Goal: Task Accomplishment & Management: Use online tool/utility

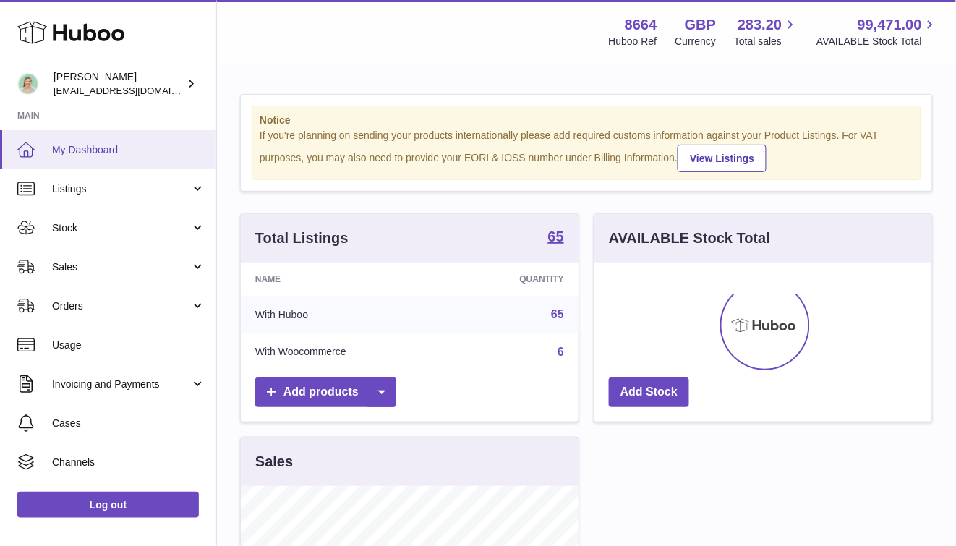
scroll to position [226, 338]
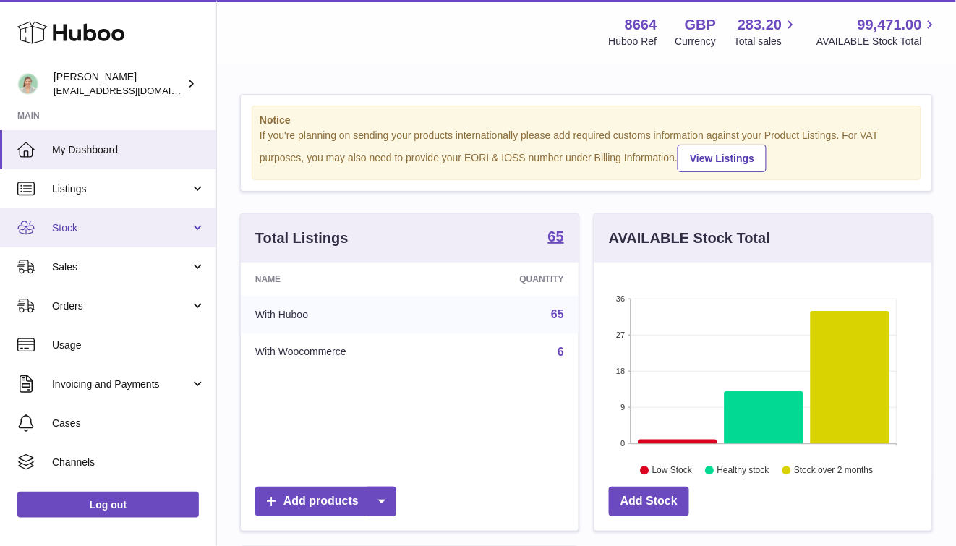
click at [156, 231] on span "Stock" at bounding box center [121, 228] width 138 height 14
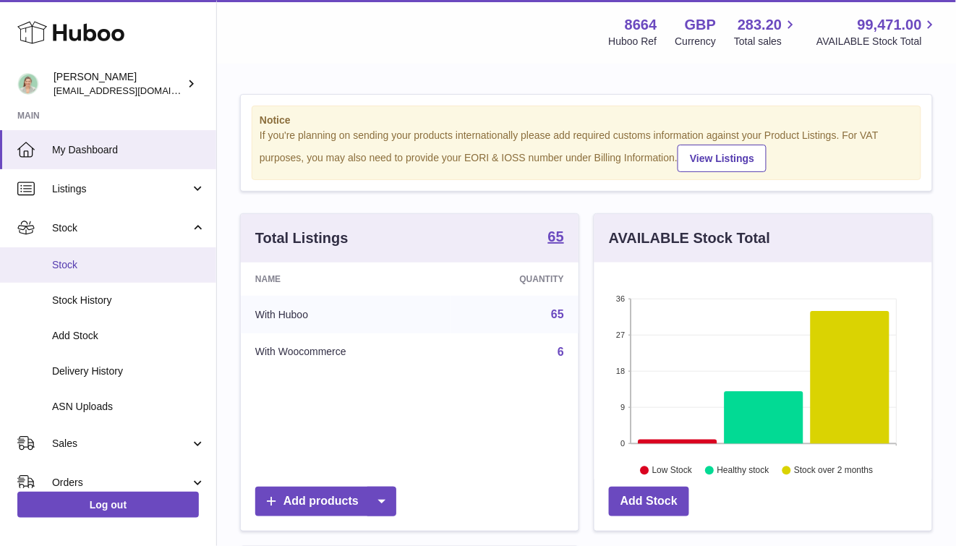
click at [132, 273] on link "Stock" at bounding box center [108, 264] width 216 height 35
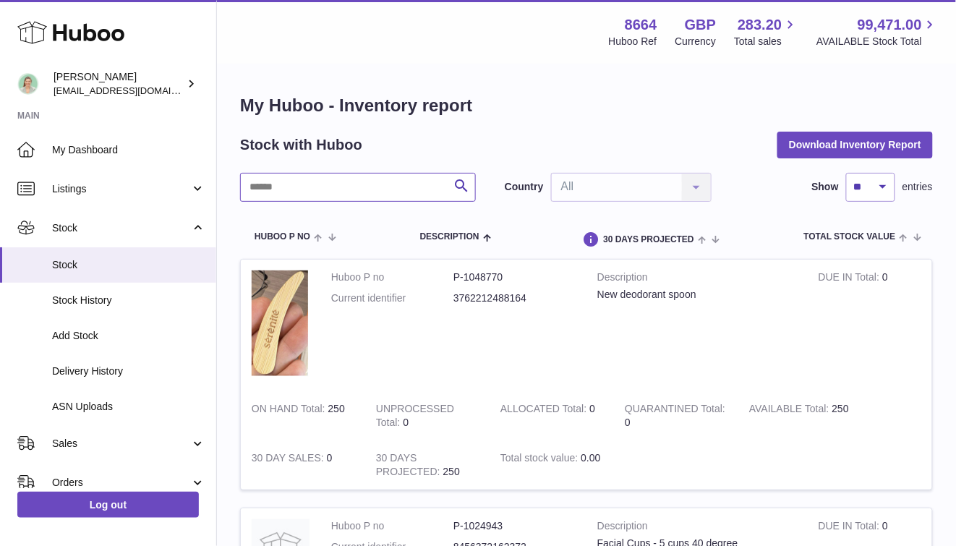
click at [322, 185] on input "text" at bounding box center [358, 187] width 236 height 29
type input "*****"
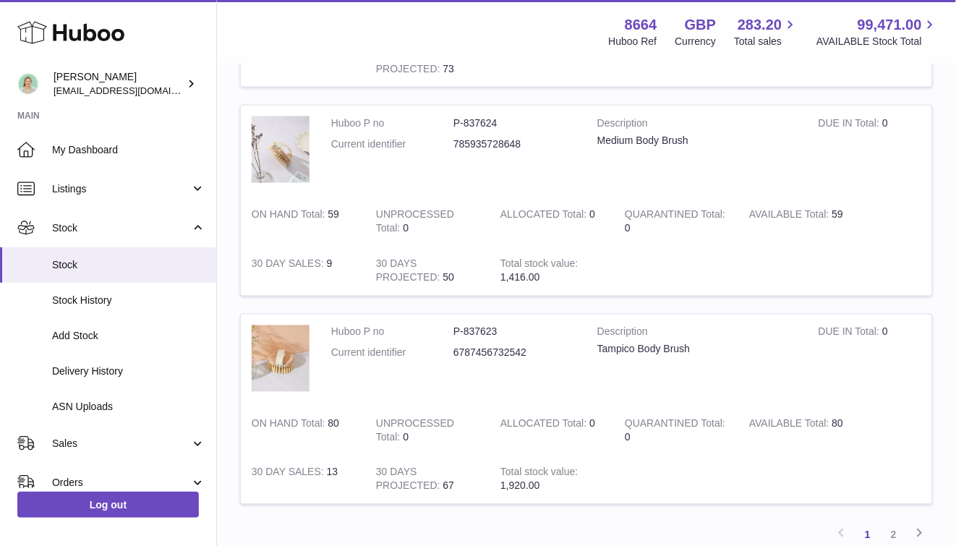
scroll to position [1768, 0]
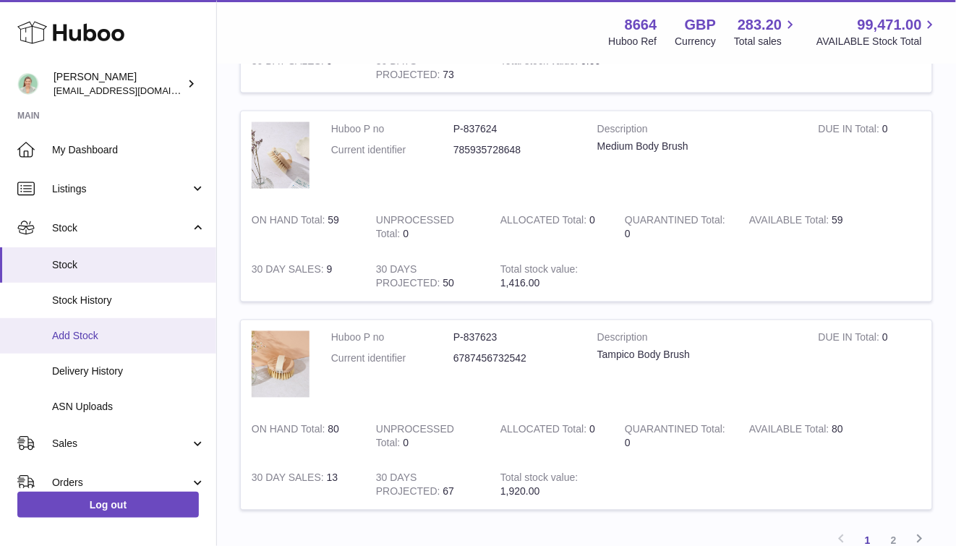
click at [162, 326] on link "Add Stock" at bounding box center [108, 335] width 216 height 35
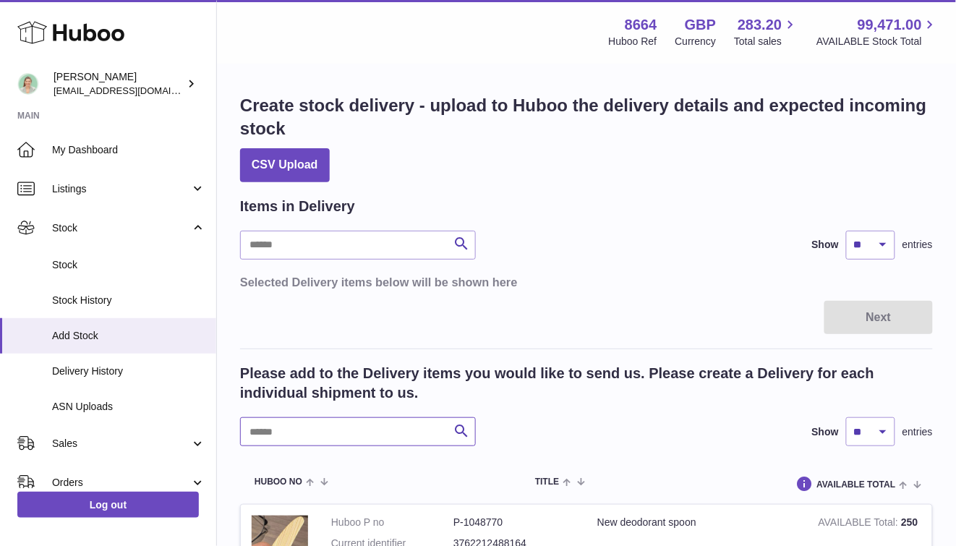
click at [366, 428] on input "text" at bounding box center [358, 431] width 236 height 29
type input "*****"
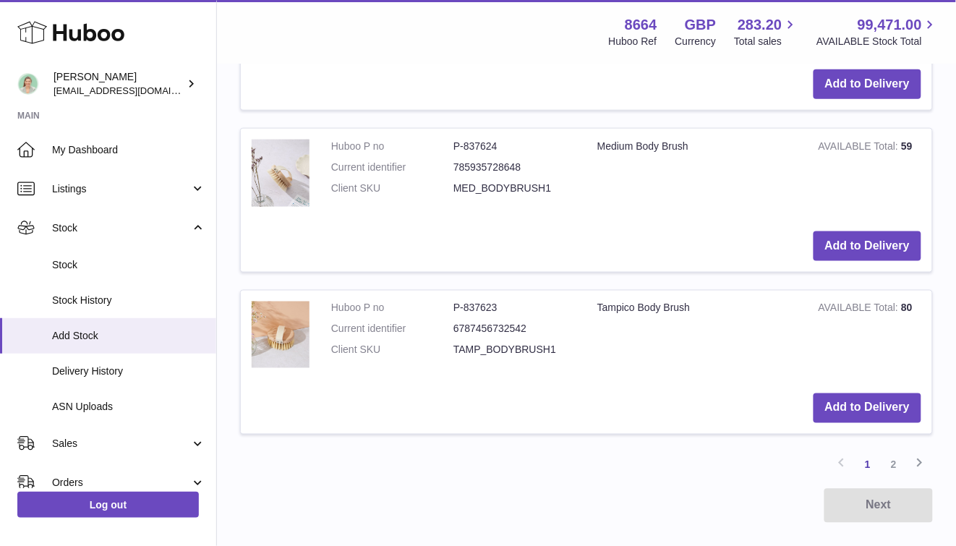
scroll to position [1677, 0]
click at [875, 247] on button "Add to Delivery" at bounding box center [867, 247] width 108 height 30
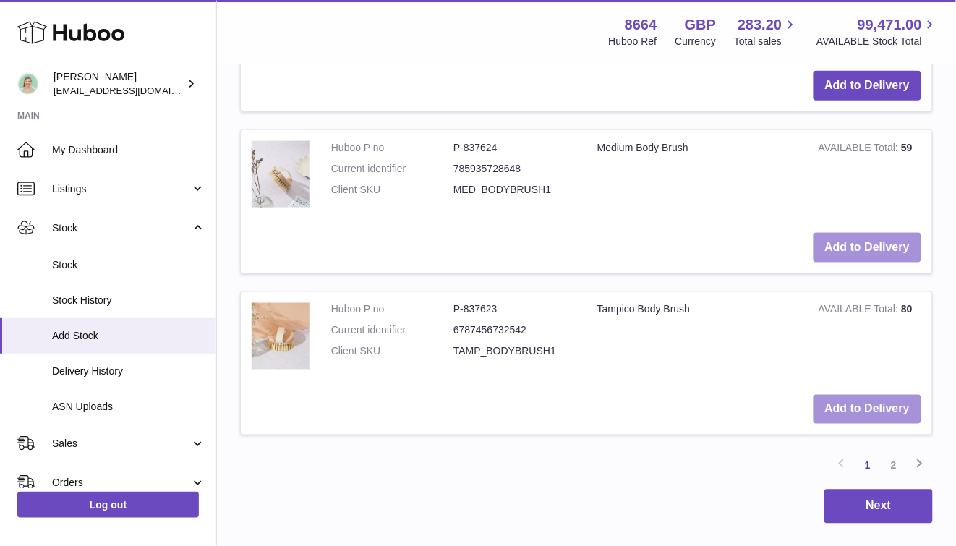
scroll to position [1863, 0]
click at [914, 405] on button "Add to Delivery" at bounding box center [867, 410] width 108 height 30
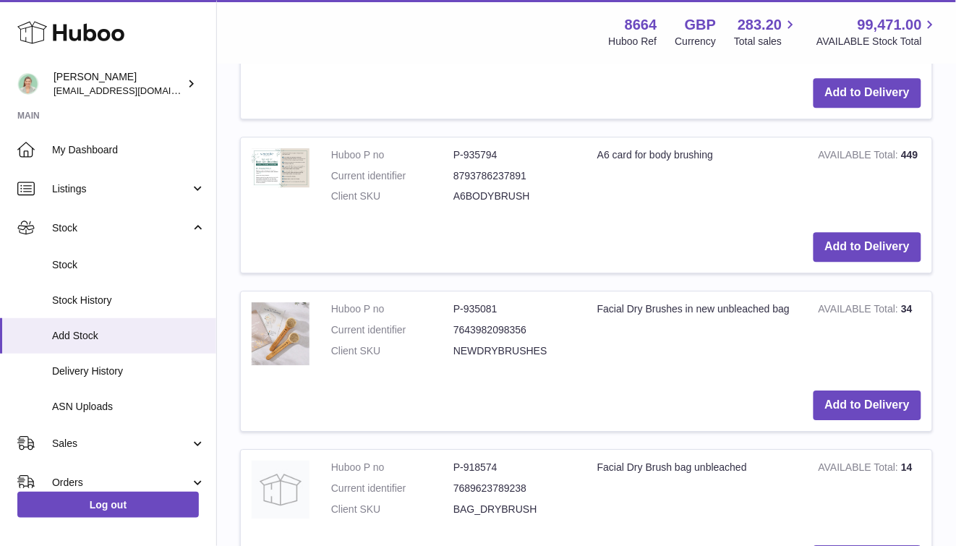
scroll to position [0, 0]
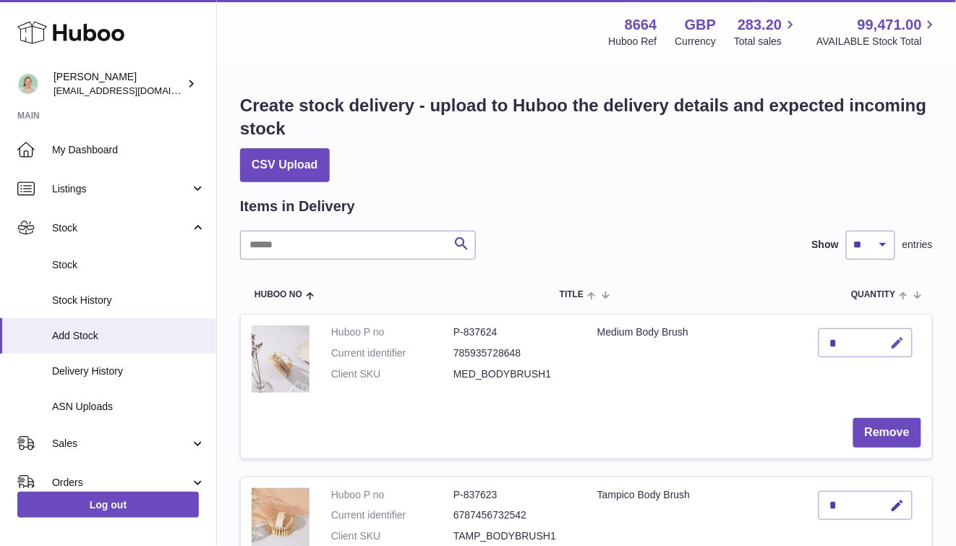
click at [902, 348] on icon "button" at bounding box center [897, 342] width 15 height 15
type input "***"
click at [894, 348] on icon "submit" at bounding box center [897, 342] width 13 height 13
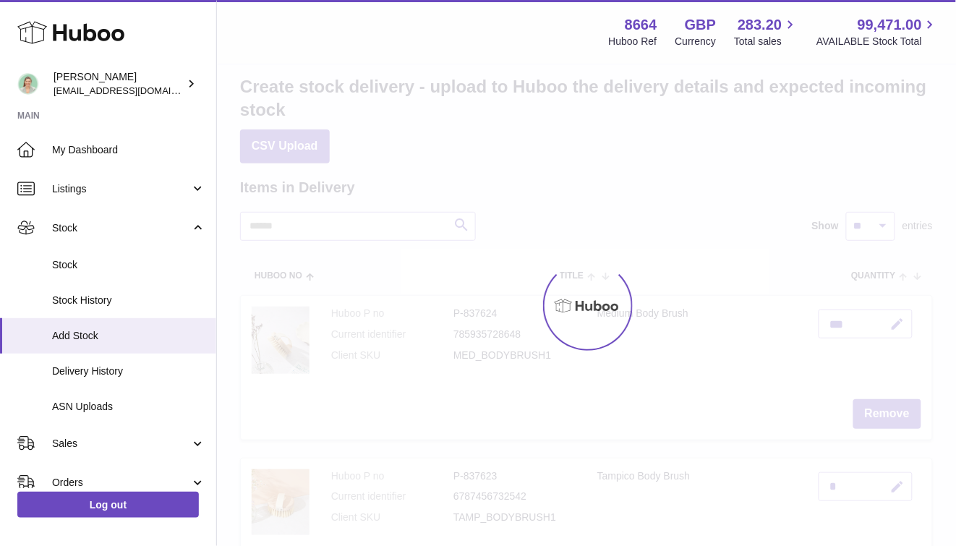
scroll to position [20, 0]
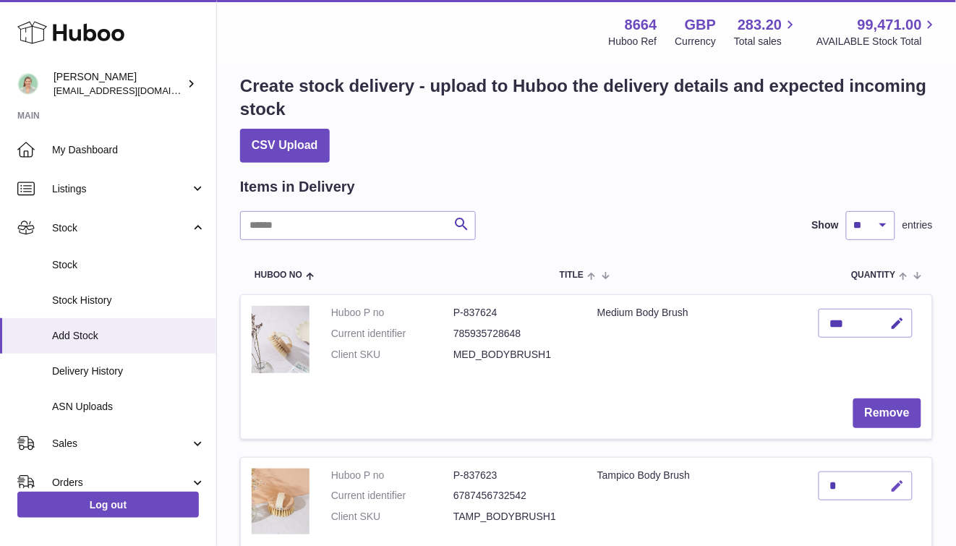
click at [901, 483] on icon "button" at bounding box center [897, 486] width 15 height 15
type input "***"
click at [897, 483] on icon "submit" at bounding box center [897, 485] width 13 height 13
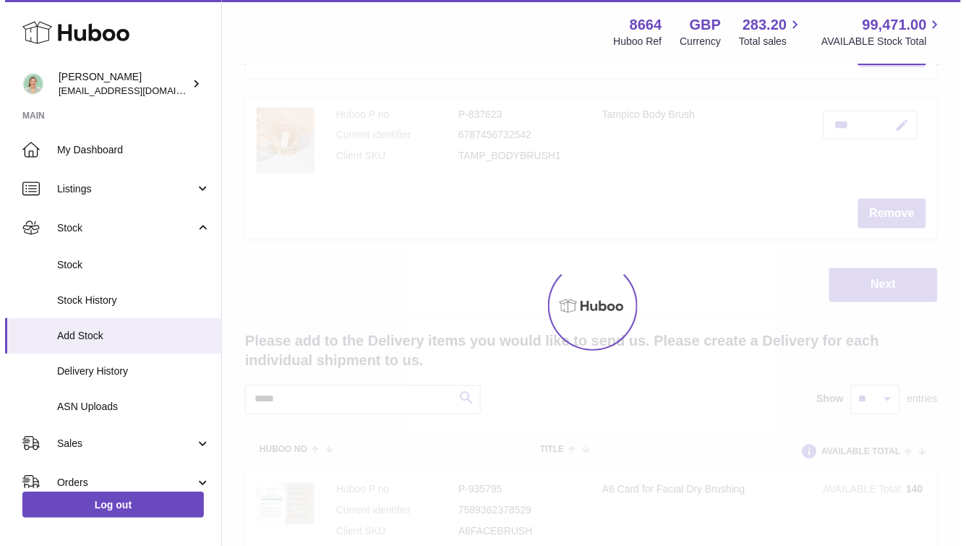
scroll to position [385, 0]
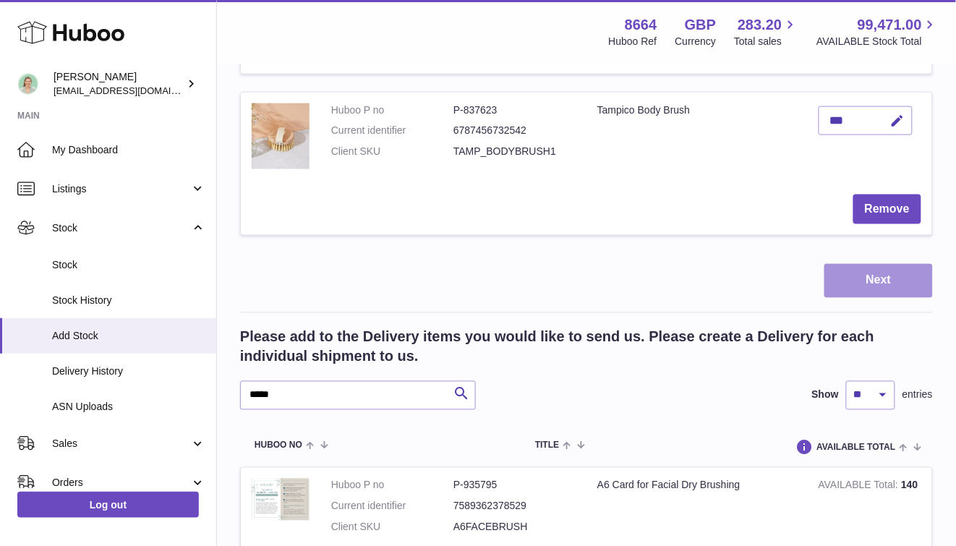
click at [895, 274] on button "Next" at bounding box center [878, 281] width 108 height 34
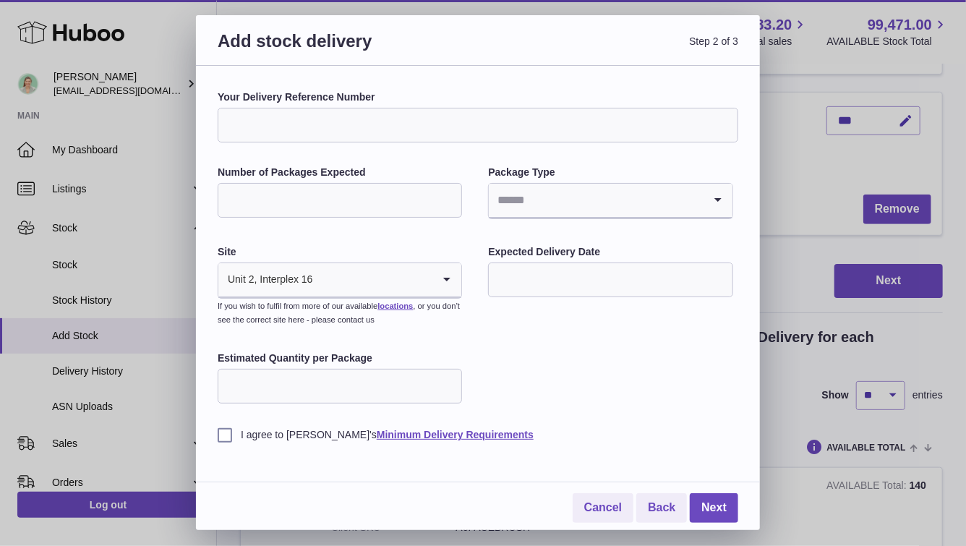
click at [317, 112] on input "Your Delivery Reference Number" at bounding box center [478, 125] width 521 height 35
type input "**********"
click at [328, 171] on label "Number of Packages Expected" at bounding box center [340, 173] width 244 height 14
click at [328, 183] on input "Number of Packages Expected" at bounding box center [340, 200] width 244 height 35
click at [328, 189] on input "Number of Packages Expected" at bounding box center [340, 200] width 244 height 35
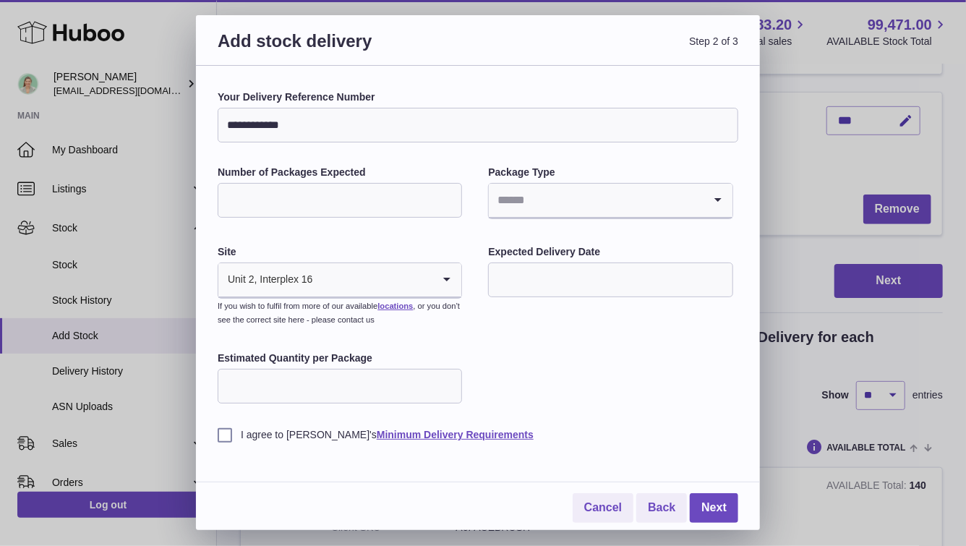
type input "*"
click at [622, 209] on input "Search for option" at bounding box center [596, 200] width 214 height 33
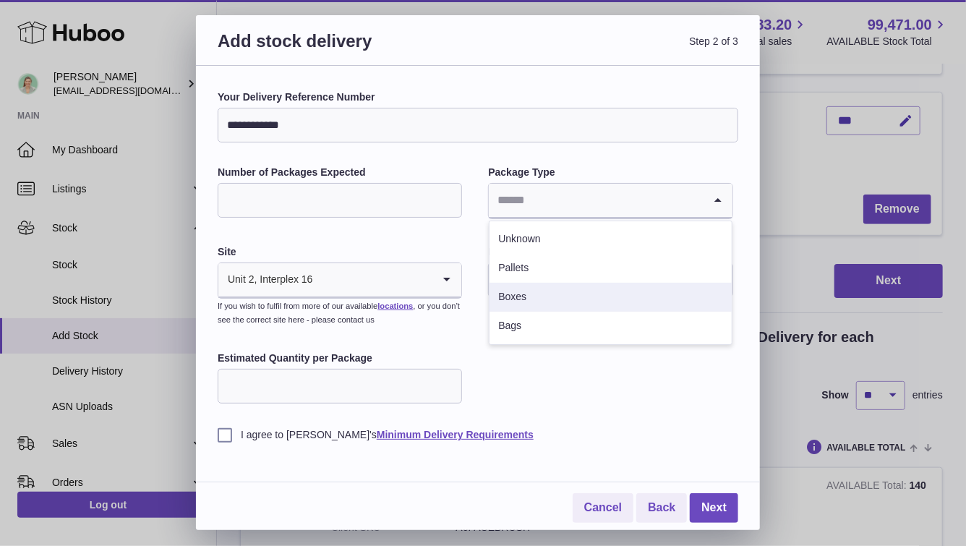
click at [590, 286] on li "Boxes" at bounding box center [609, 297] width 241 height 29
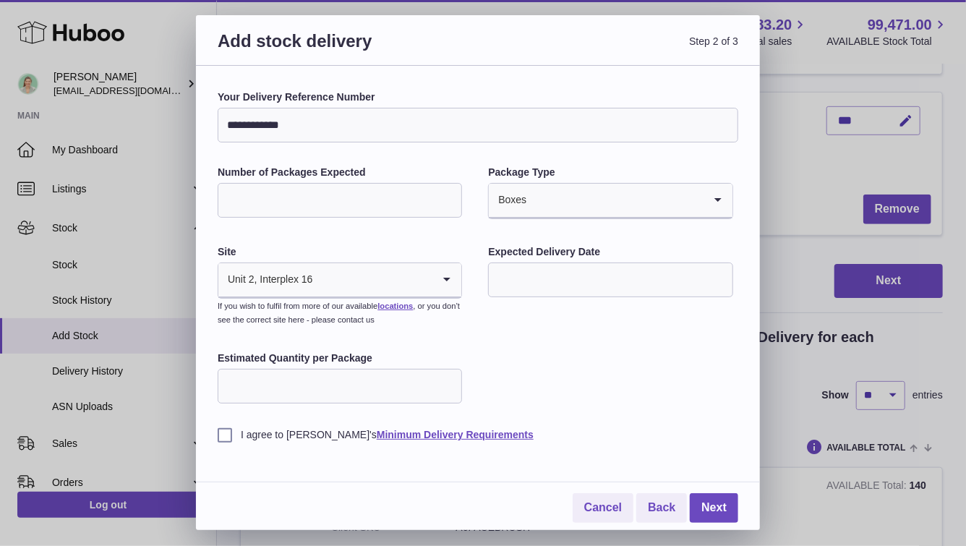
click at [575, 278] on input "text" at bounding box center [610, 279] width 244 height 35
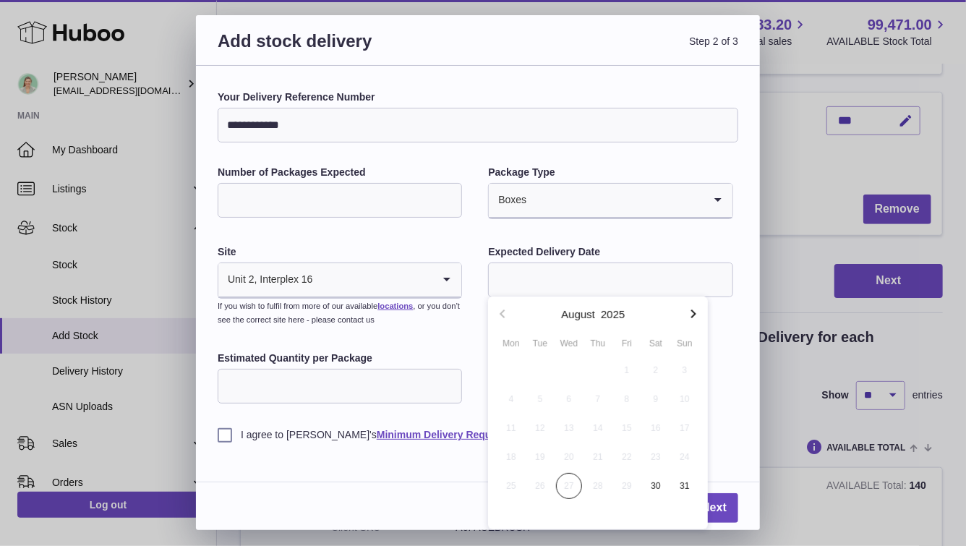
click at [697, 324] on button "button" at bounding box center [693, 313] width 29 height 35
click at [621, 429] on span "19" at bounding box center [627, 428] width 26 height 26
type input "**********"
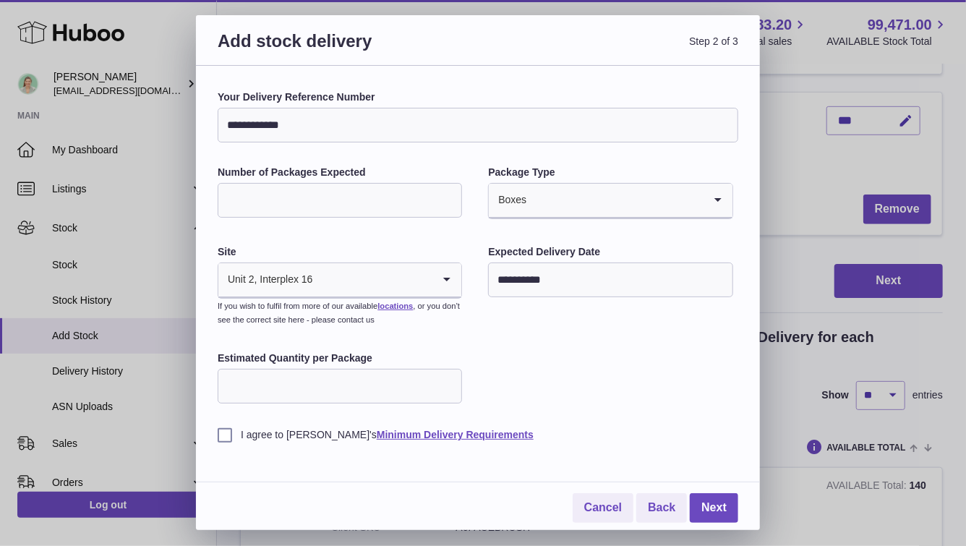
click at [225, 437] on label "I agree to [PERSON_NAME]'s Minimum Delivery Requirements" at bounding box center [478, 435] width 521 height 14
click at [698, 502] on link "Next" at bounding box center [714, 508] width 48 height 30
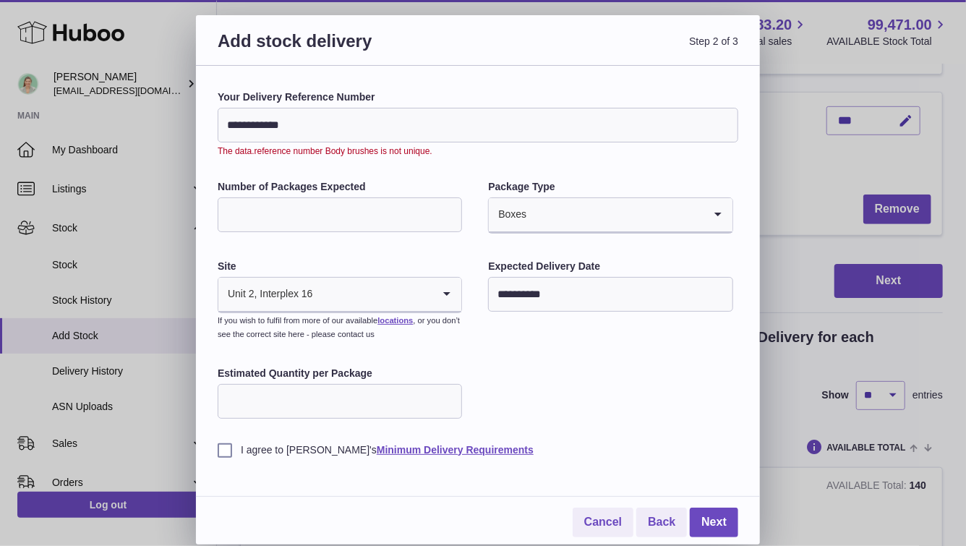
click at [408, 132] on input "**********" at bounding box center [478, 125] width 521 height 35
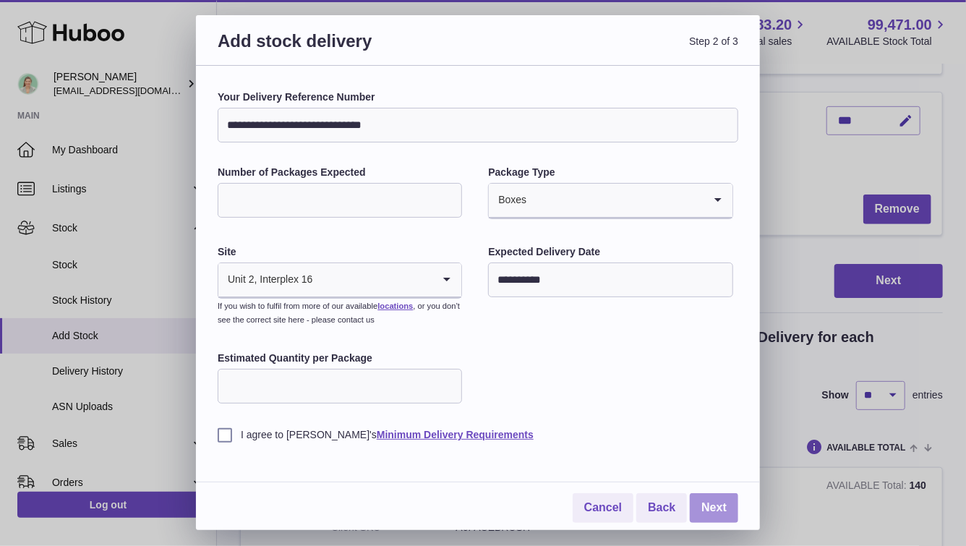
type input "**********"
click at [716, 507] on link "Next" at bounding box center [714, 508] width 48 height 30
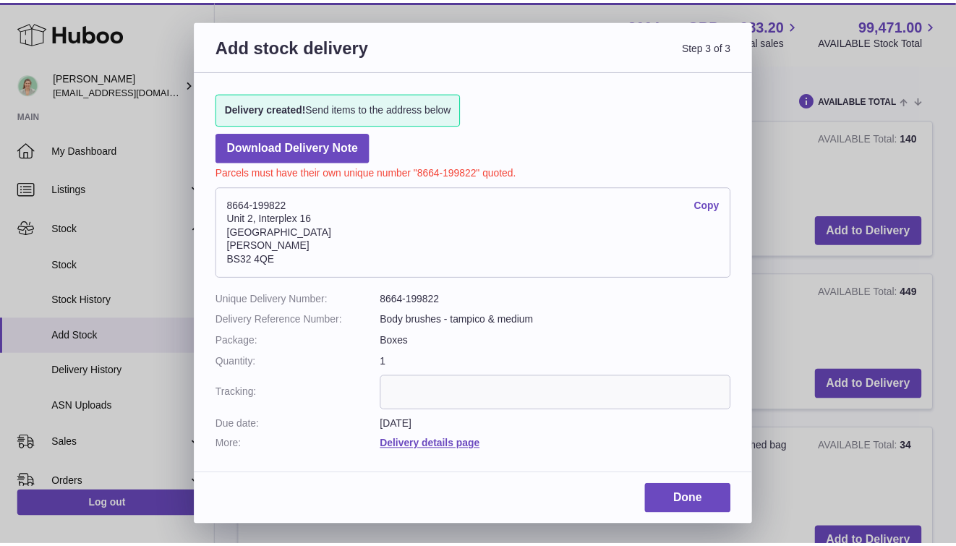
scroll to position [344, 0]
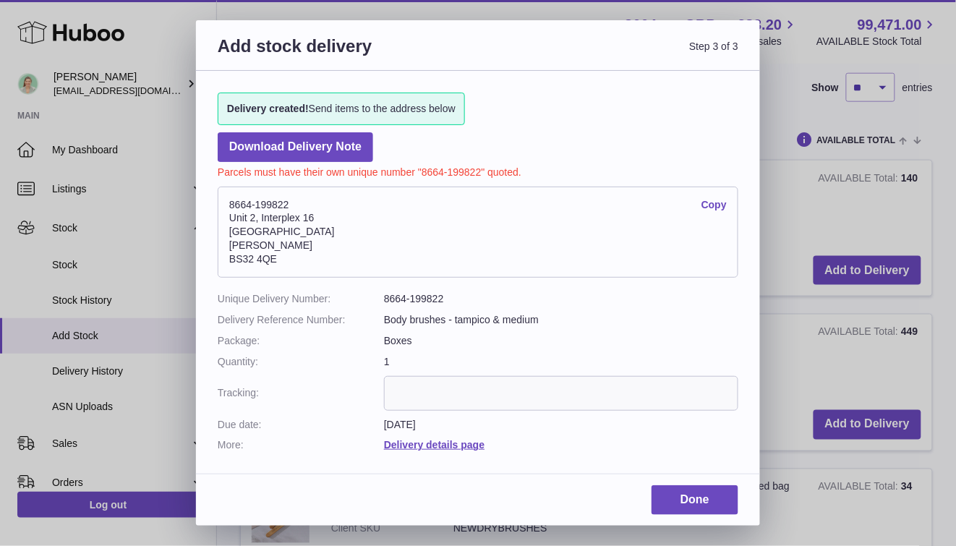
drag, startPoint x: 284, startPoint y: 205, endPoint x: 202, endPoint y: 209, distance: 81.8
click at [202, 209] on div "Delivery created! Send items to the address below Download Delivery Note Parcel…" at bounding box center [478, 265] width 564 height 388
copy address "8664-199822"
click at [683, 497] on link "Done" at bounding box center [694, 500] width 87 height 30
